Goal: Information Seeking & Learning: Find specific page/section

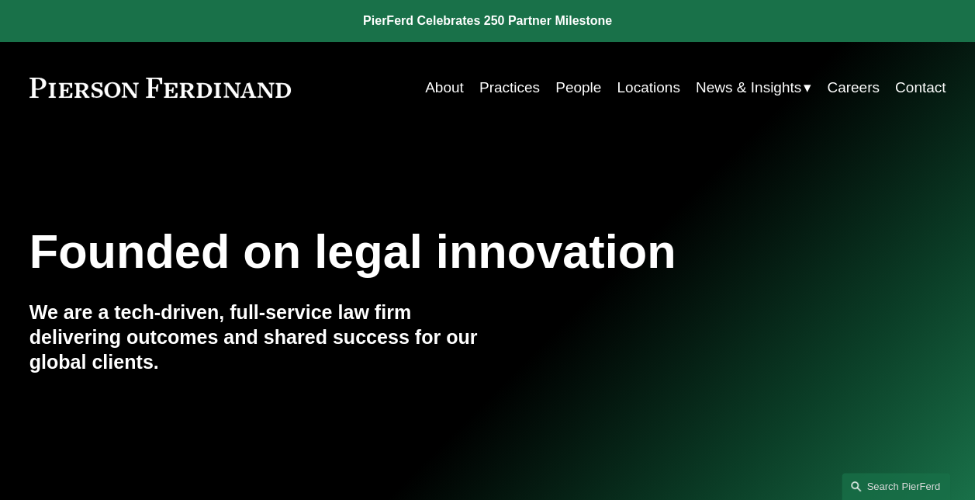
click at [563, 84] on link "People" at bounding box center [579, 87] width 46 height 29
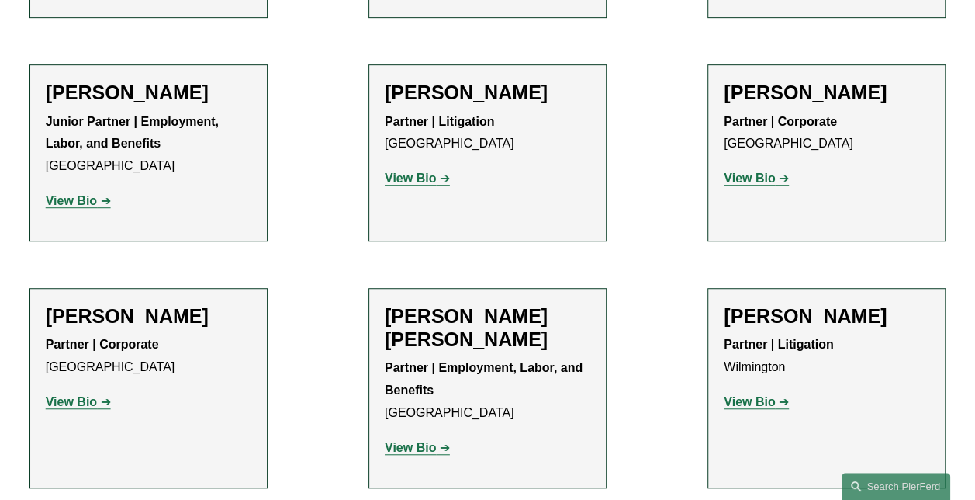
scroll to position [3337, 0]
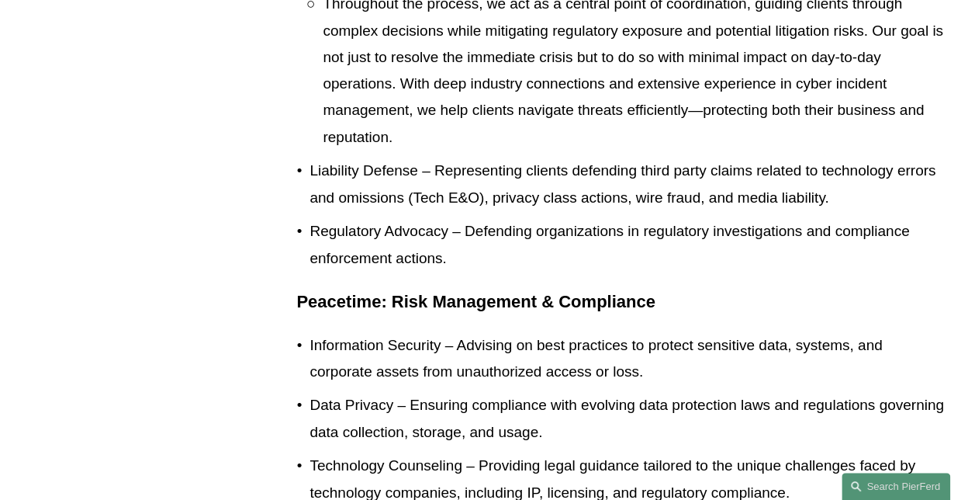
scroll to position [698, 0]
